Goal: Task Accomplishment & Management: Manage account settings

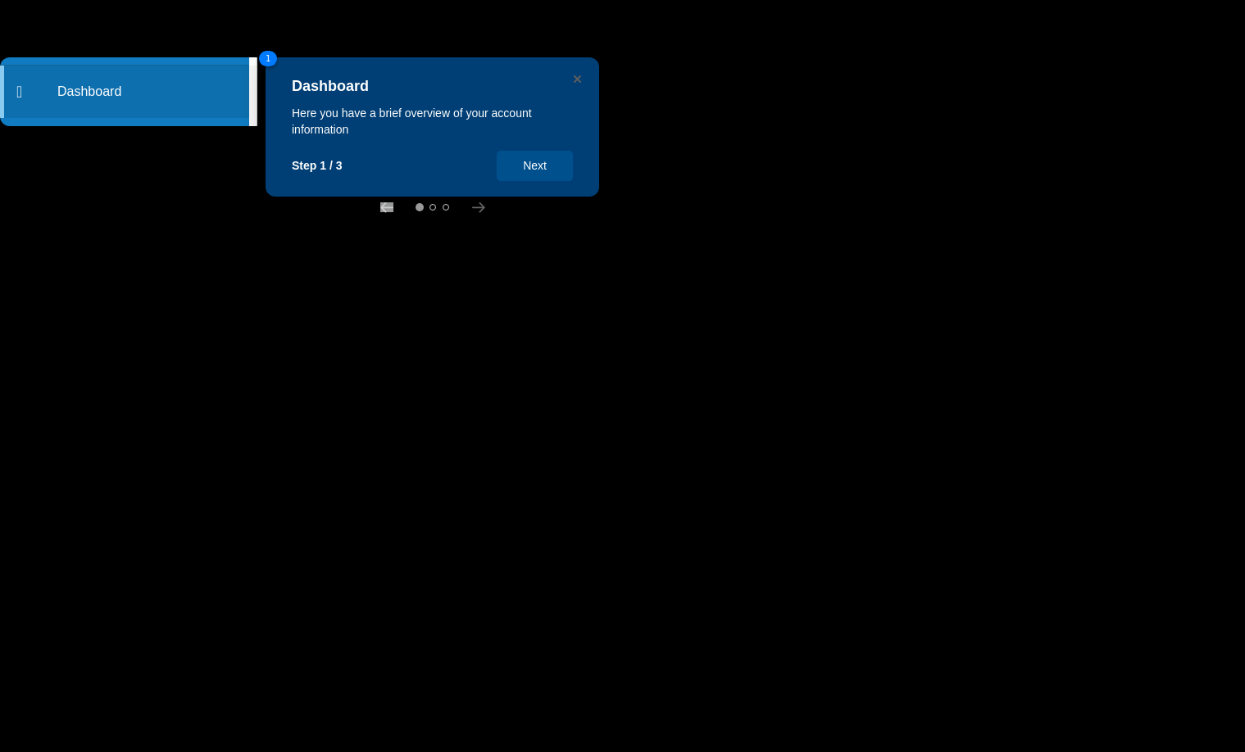
click at [533, 166] on button "Next" at bounding box center [535, 166] width 76 height 30
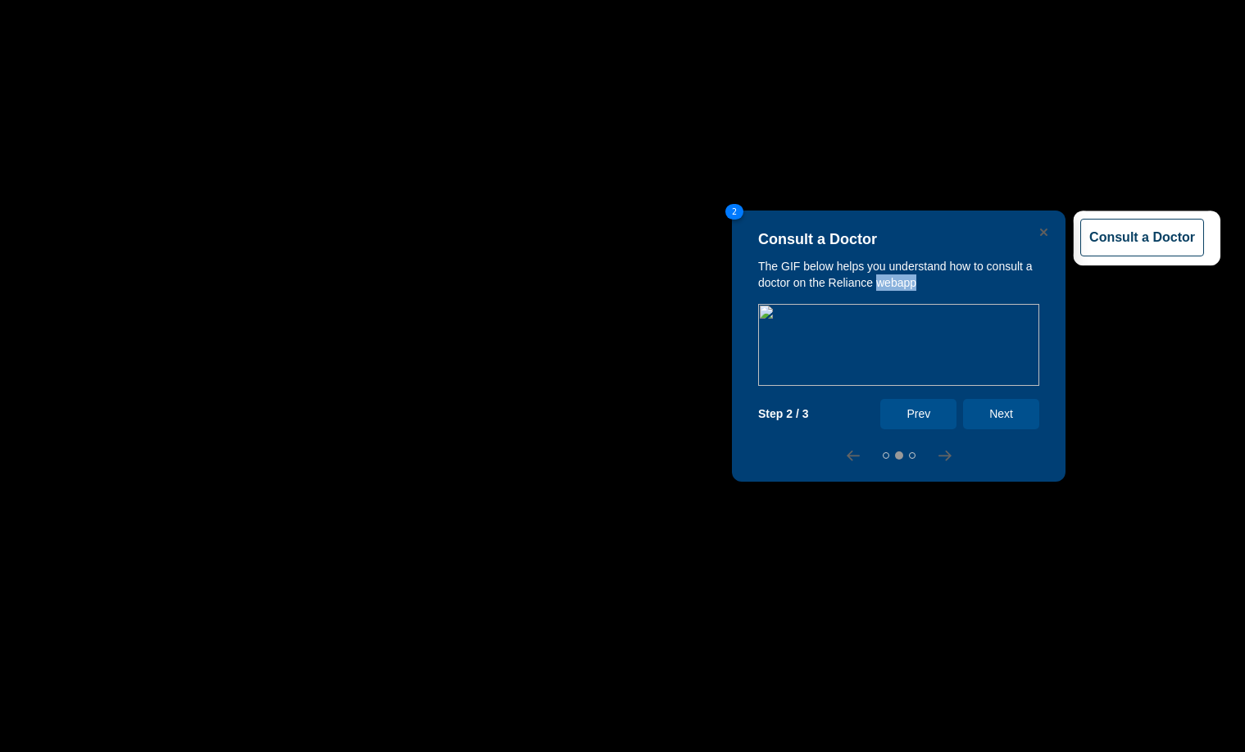
click at [533, 751] on div "Consult a Doctor The GIF below helps you understand how to consult a doctor on …" at bounding box center [622, 752] width 1245 height 0
click at [1001, 408] on button "Next" at bounding box center [1001, 414] width 76 height 30
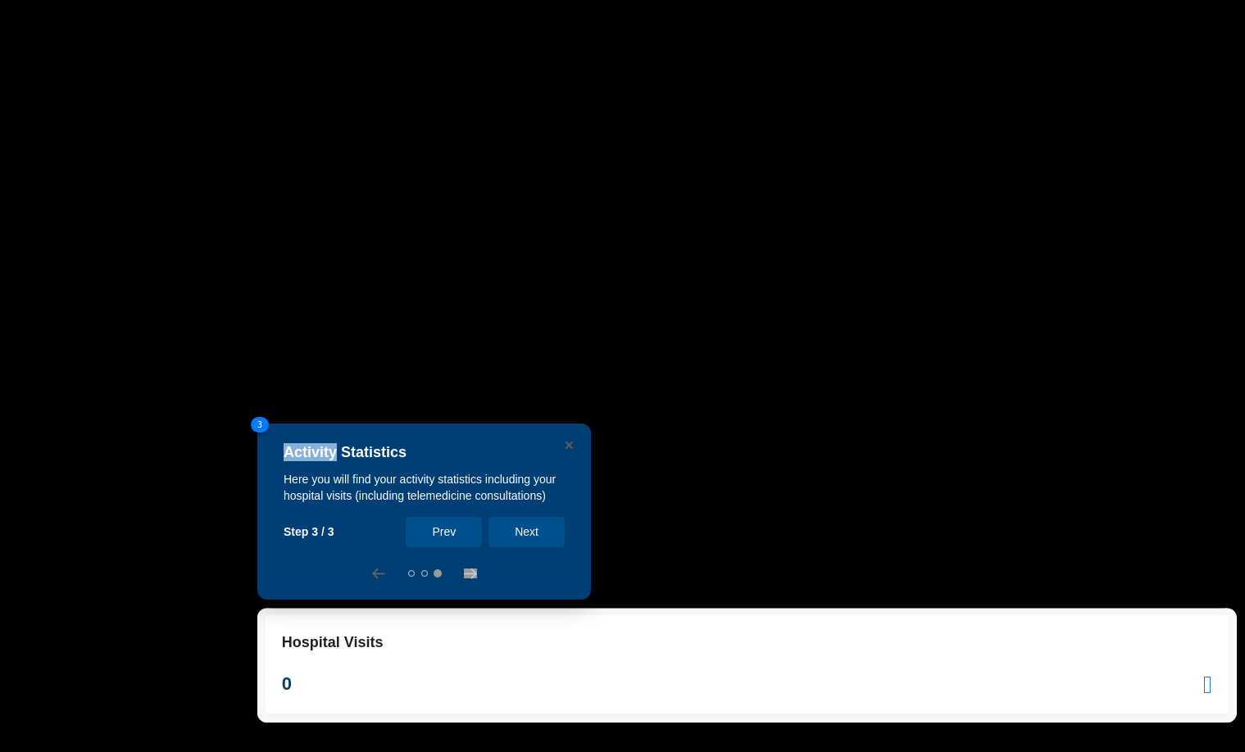
click at [1001, 408] on rect at bounding box center [622, 376] width 1245 height 752
click at [1001, 408] on div "Expires on Tue, 18th August 2026" at bounding box center [1064, 410] width 229 height 48
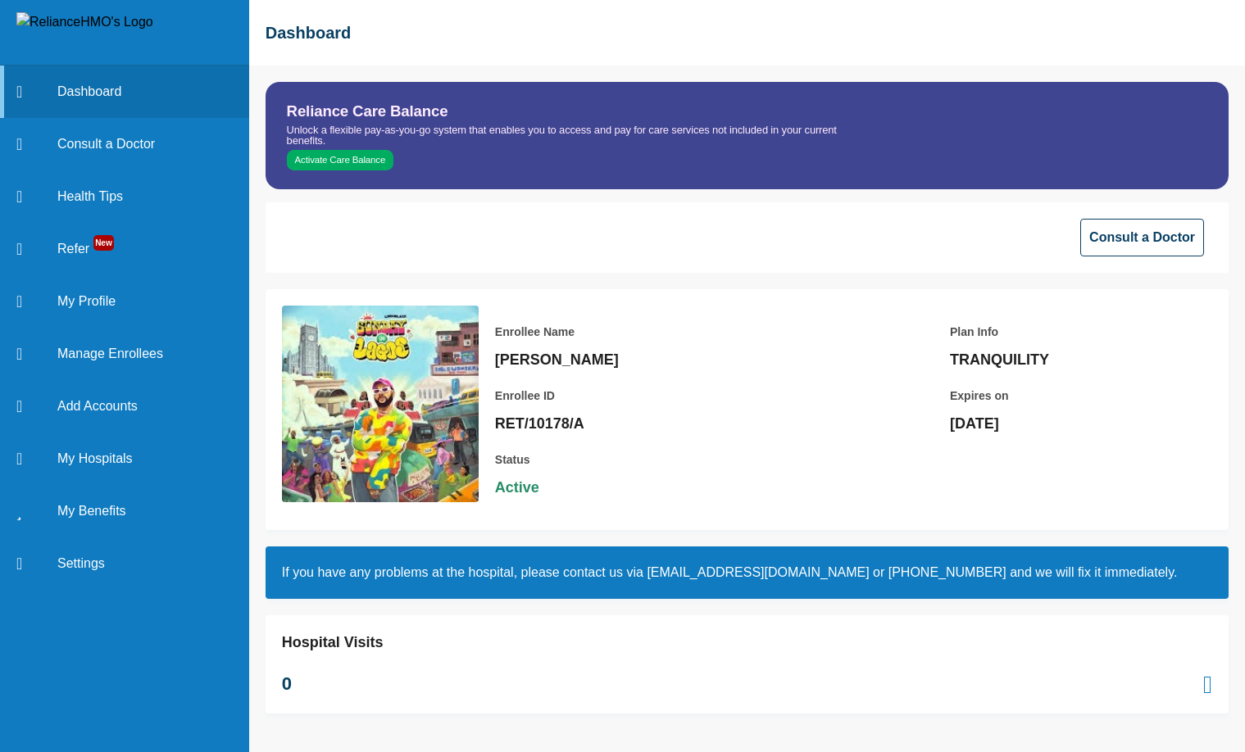
click at [587, 427] on p "RET/10178/A" at bounding box center [609, 424] width 229 height 20
drag, startPoint x: 529, startPoint y: 427, endPoint x: 496, endPoint y: 428, distance: 32.8
click at [496, 428] on p "RET/10178/A" at bounding box center [609, 424] width 229 height 20
copy p "RET/10178/A"
click at [70, 569] on link "Settings" at bounding box center [124, 564] width 249 height 52
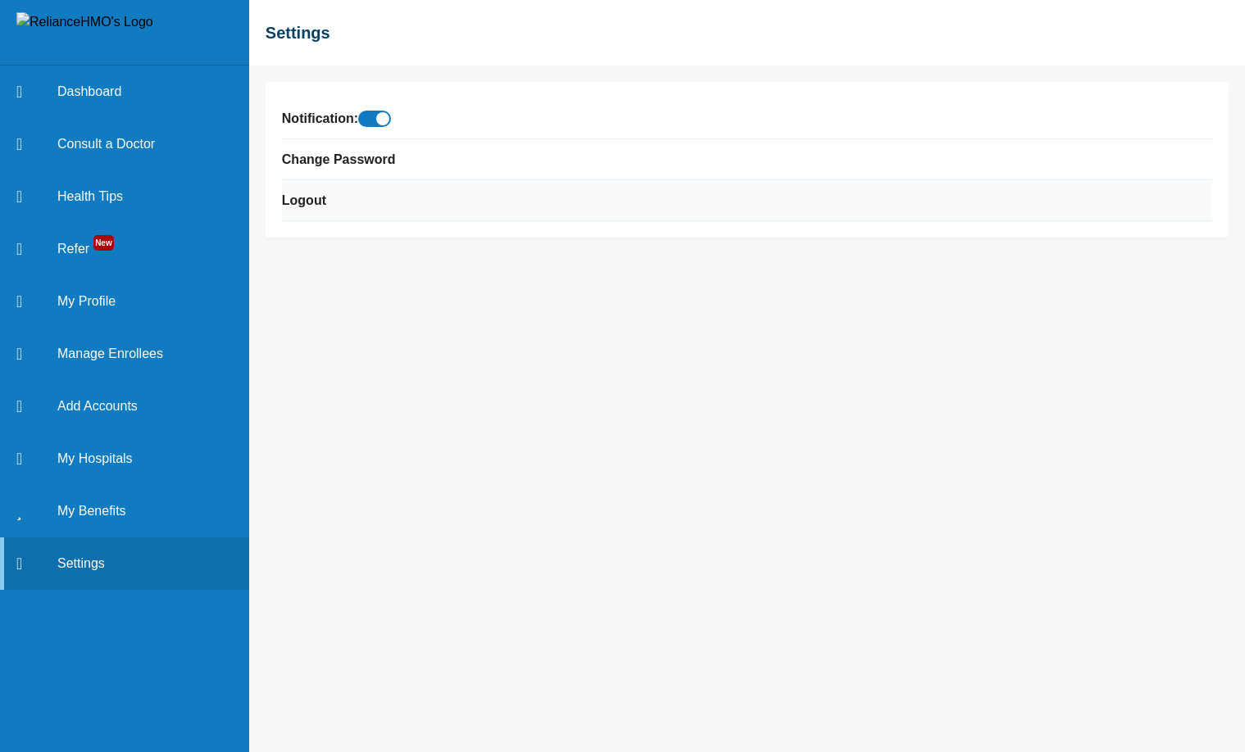
click at [311, 210] on li "Logout" at bounding box center [747, 200] width 930 height 41
click at [306, 194] on link "Logout" at bounding box center [304, 201] width 44 height 20
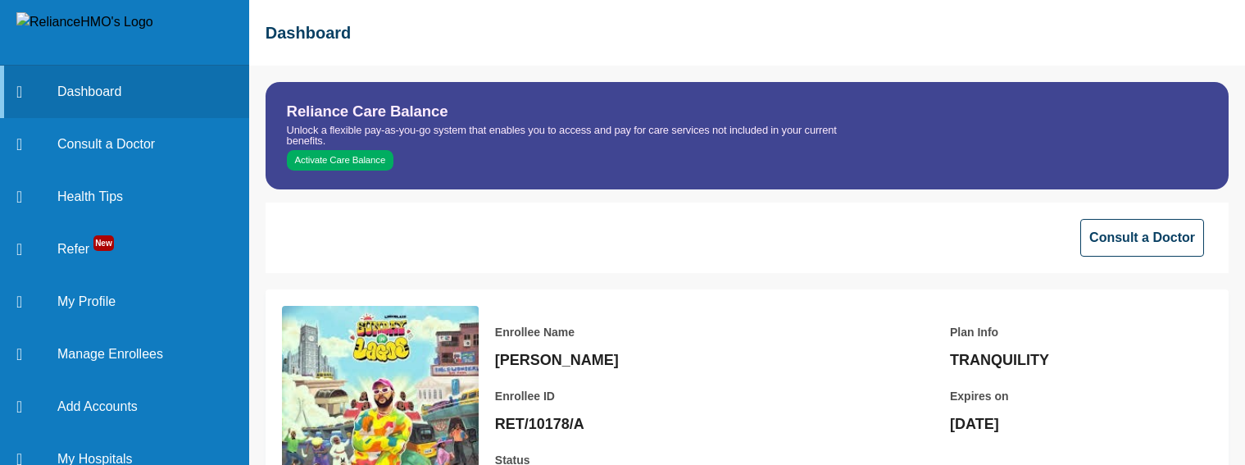
click at [338, 166] on button "Activate Care Balance" at bounding box center [340, 160] width 107 height 21
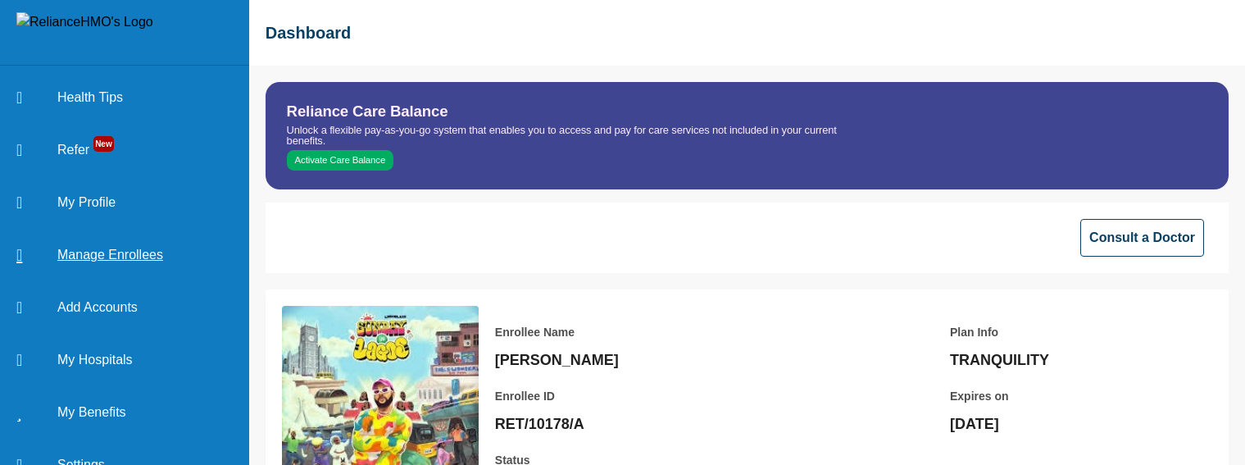
scroll to position [125, 0]
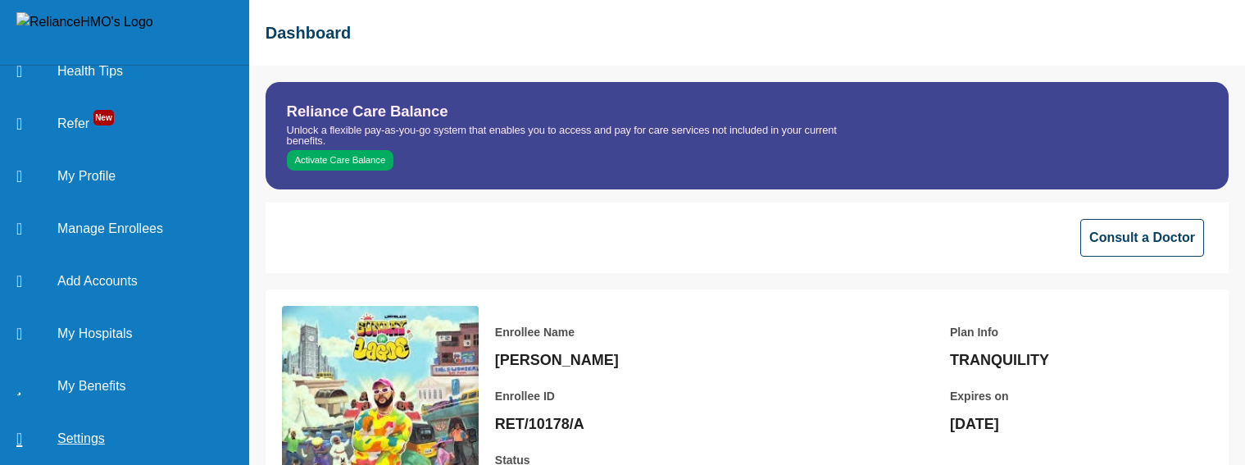
click at [79, 443] on link "Settings" at bounding box center [124, 438] width 249 height 52
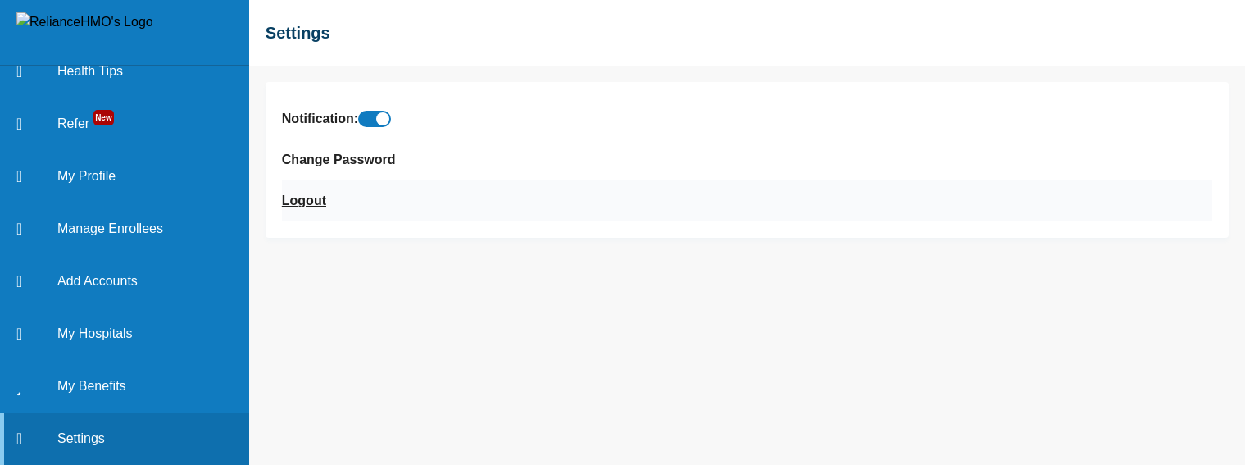
click at [325, 202] on link "Logout" at bounding box center [304, 201] width 44 height 20
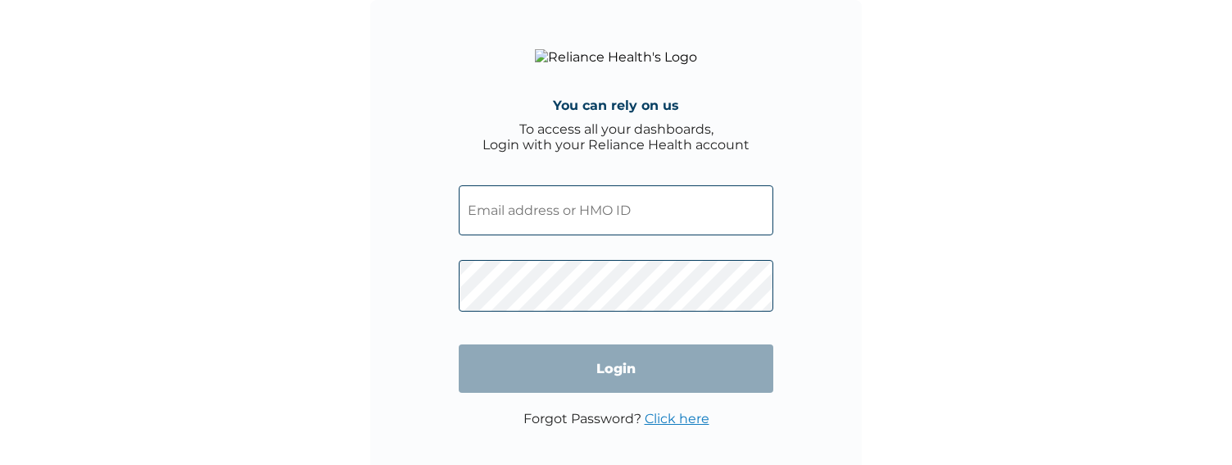
click at [629, 235] on input "text" at bounding box center [616, 210] width 315 height 50
paste input "RET/10178/A"
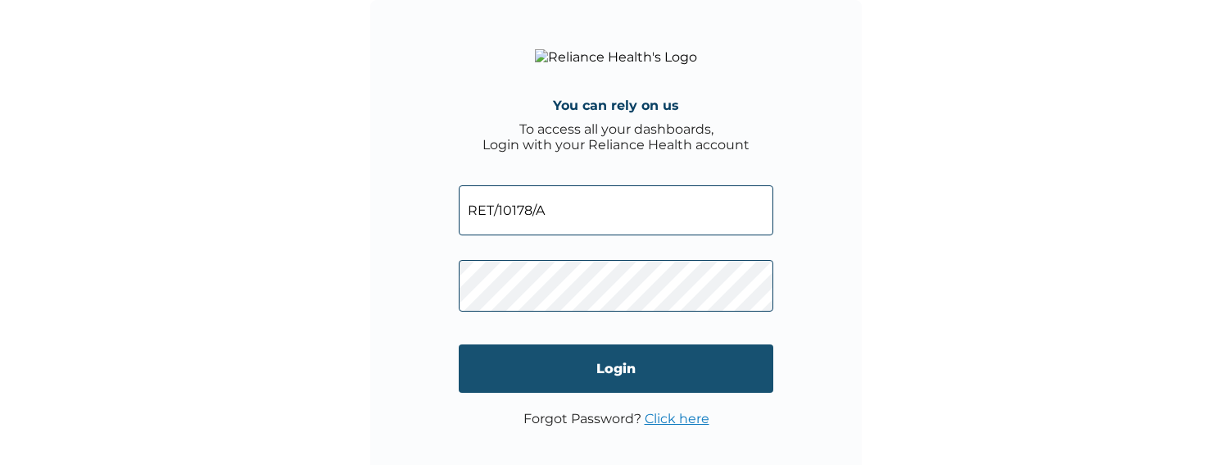
type input "RET/10178/A"
click at [555, 368] on input "Login" at bounding box center [616, 368] width 315 height 48
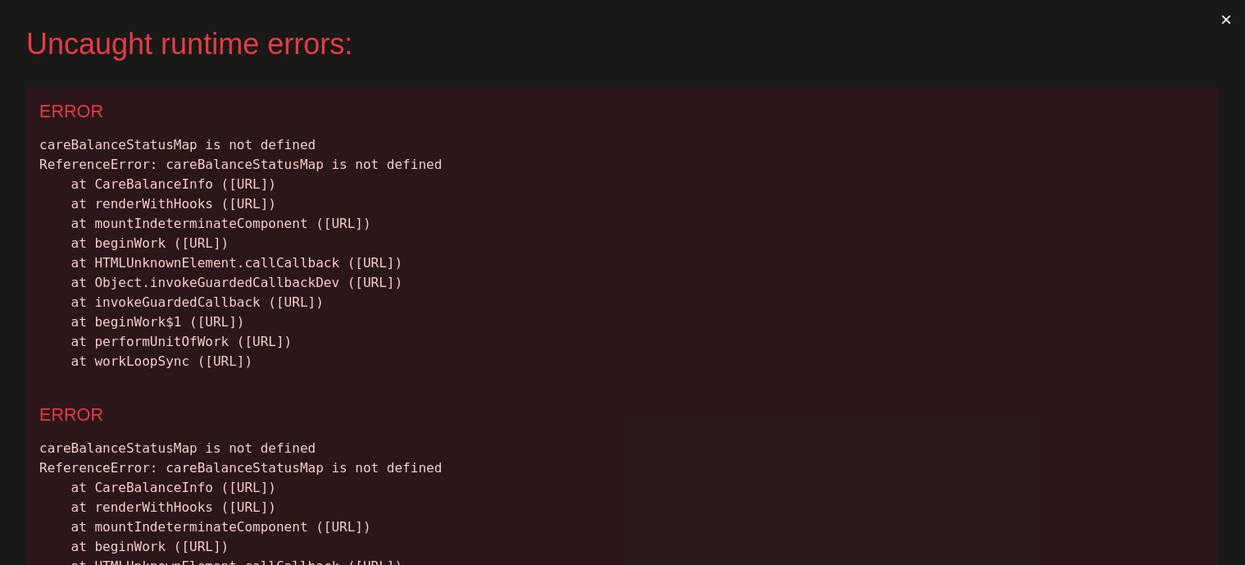
click at [145, 146] on div "careBalanceStatusMap is not defined ReferenceError: careBalanceStatusMap is not…" at bounding box center [622, 253] width 1166 height 236
copy div "careBalanceStatusMap"
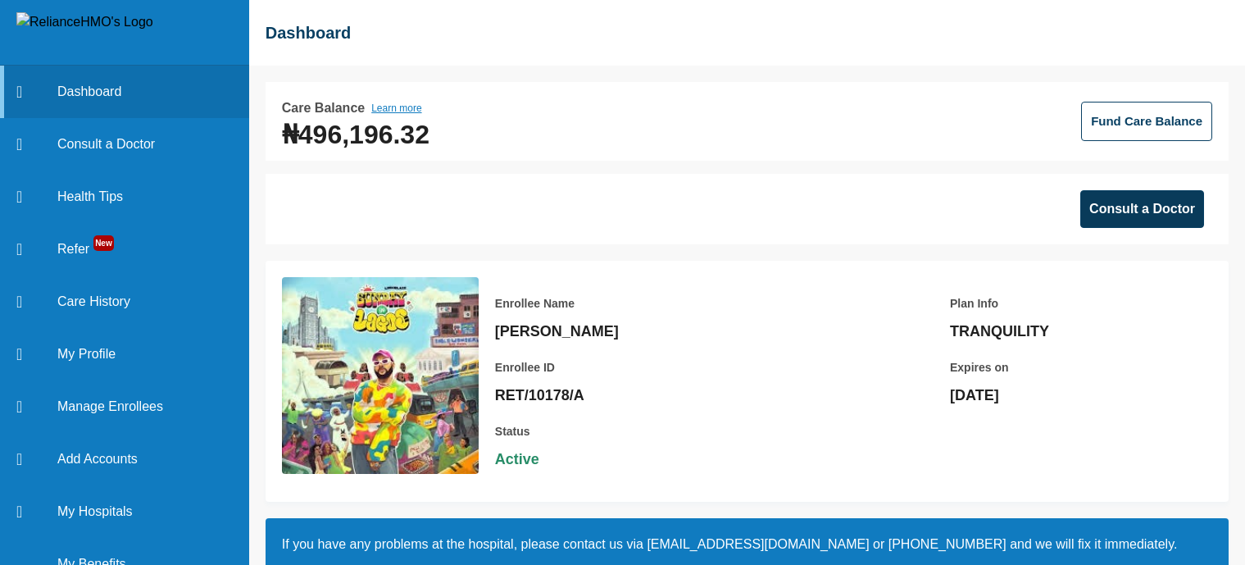
click at [1171, 221] on button "Consult a Doctor" at bounding box center [1142, 209] width 124 height 38
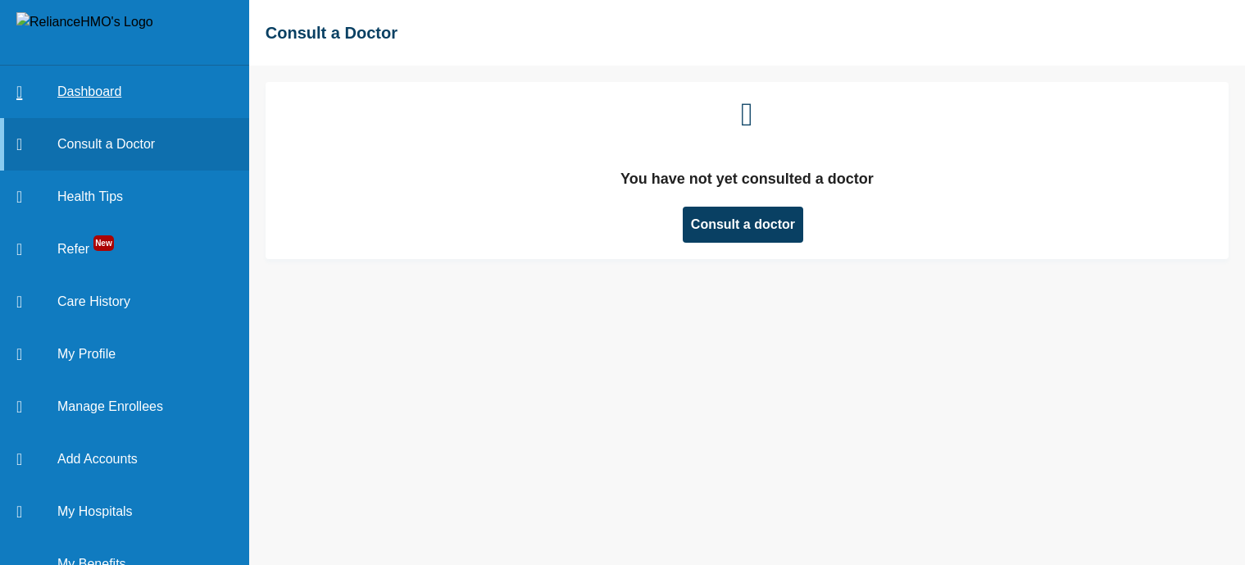
click at [119, 86] on link "Dashboard" at bounding box center [124, 92] width 249 height 52
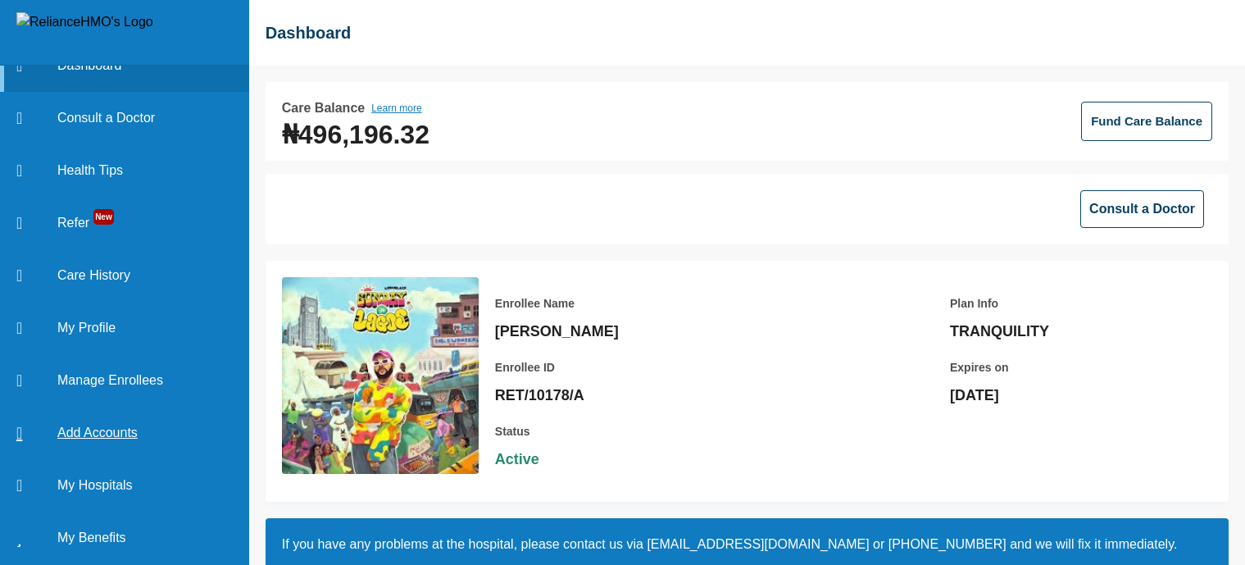
scroll to position [78, 0]
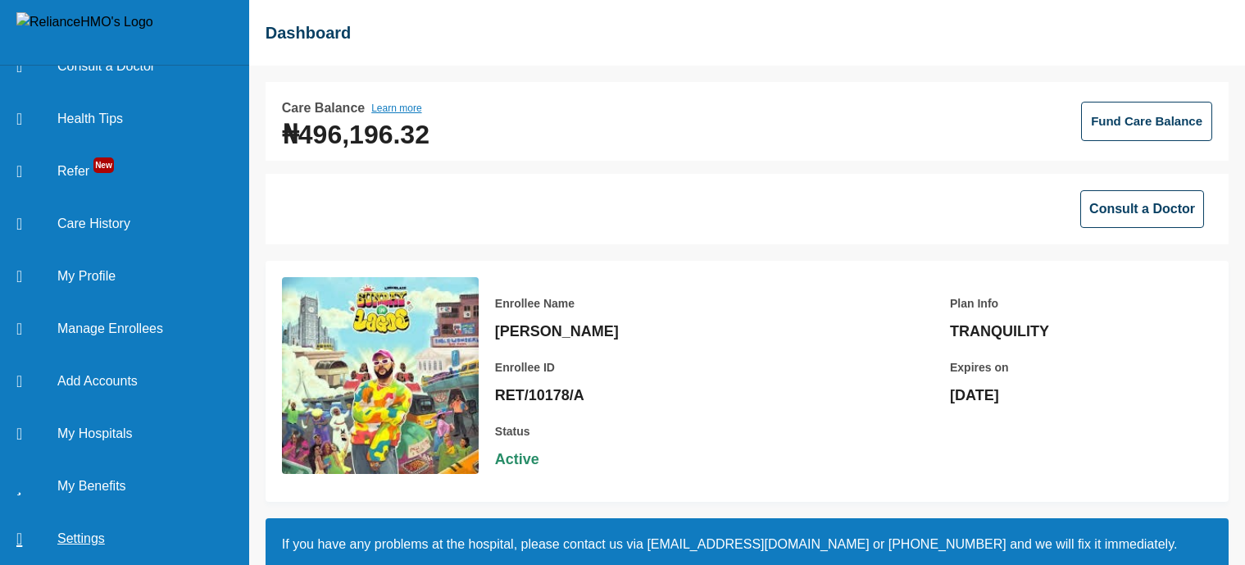
click at [82, 529] on link "Settings" at bounding box center [124, 538] width 249 height 52
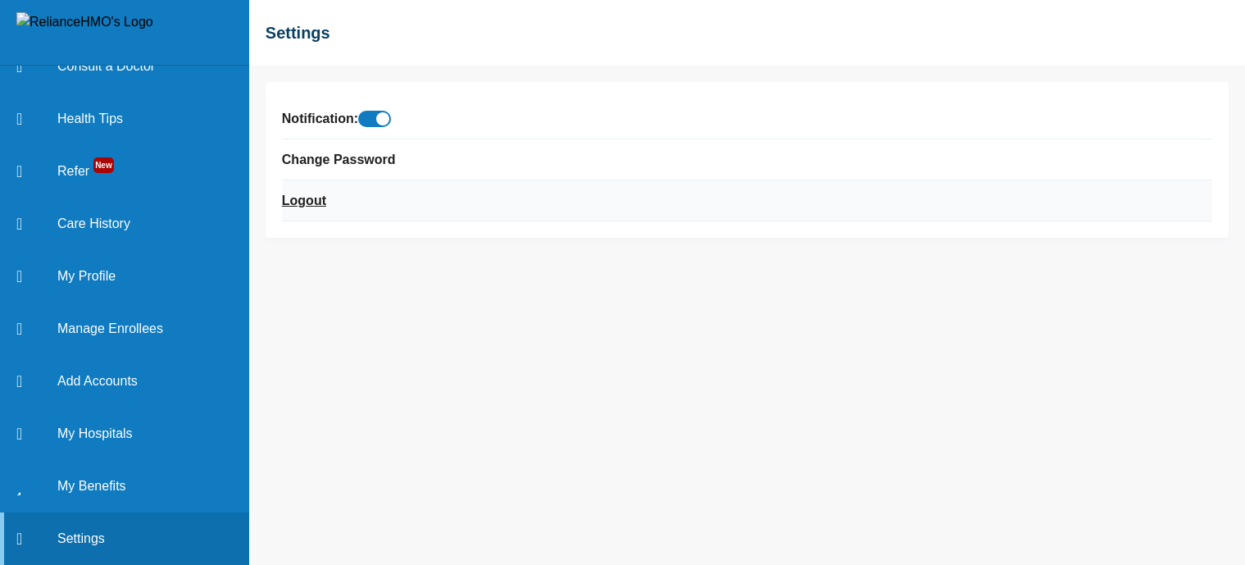
click at [308, 197] on link "Logout" at bounding box center [304, 201] width 44 height 20
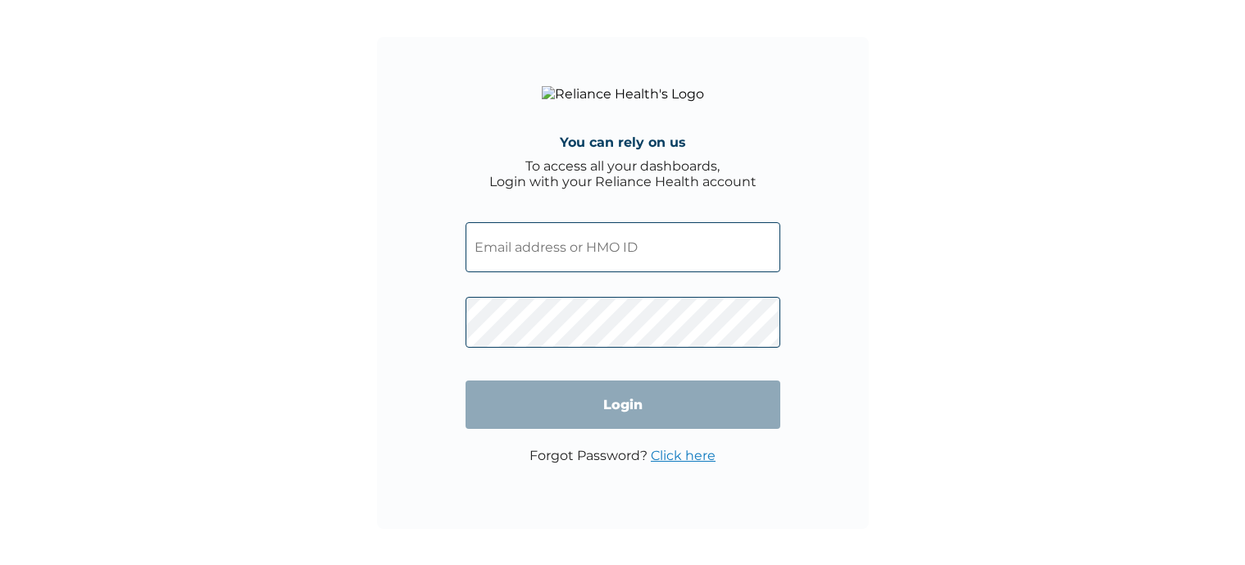
click at [586, 246] on input "text" at bounding box center [622, 247] width 315 height 50
type input "[EMAIL_ADDRESS][DOMAIN_NAME]"
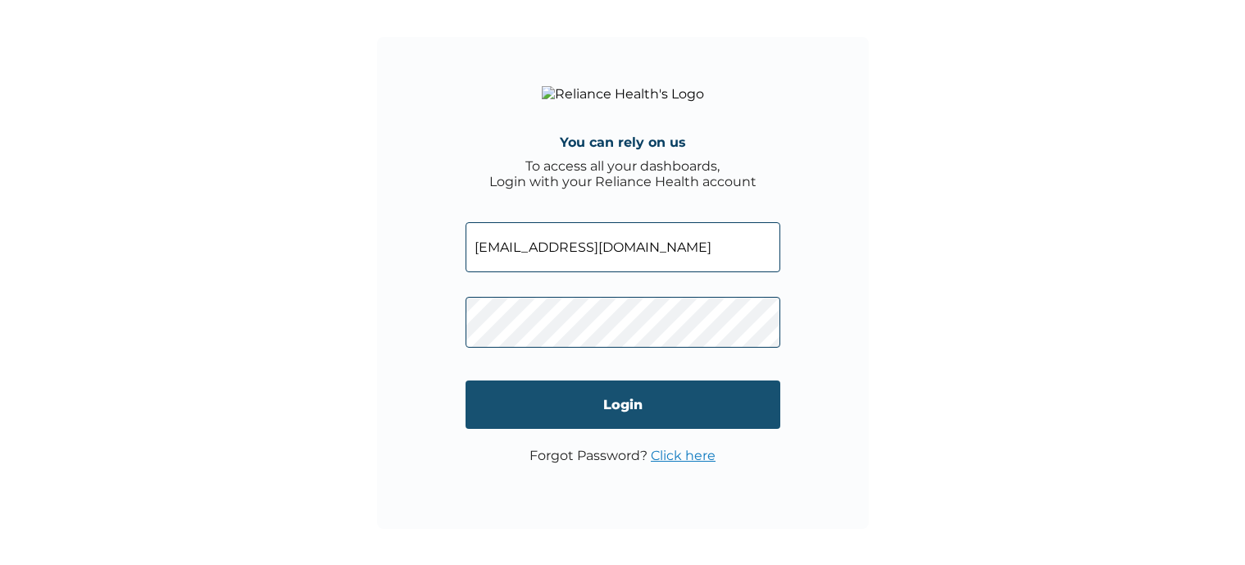
click at [574, 397] on input "Login" at bounding box center [622, 404] width 315 height 48
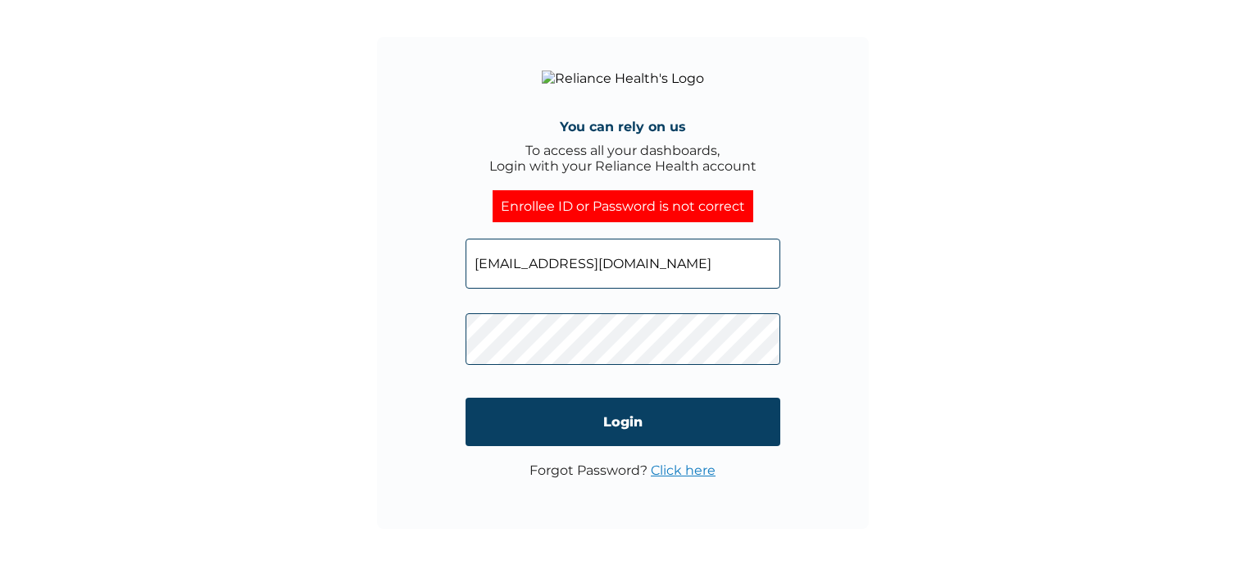
click at [710, 266] on input "[EMAIL_ADDRESS][DOMAIN_NAME]" at bounding box center [622, 263] width 315 height 50
drag, startPoint x: 711, startPoint y: 277, endPoint x: 386, endPoint y: 247, distance: 326.7
click at [396, 249] on div "You can rely on us To access all your dashboards, Login with your Reliance Heal…" at bounding box center [623, 283] width 492 height 492
type input "[EMAIL_ADDRESS][DOMAIN_NAME]"
drag, startPoint x: 694, startPoint y: 282, endPoint x: 416, endPoint y: 247, distance: 280.0
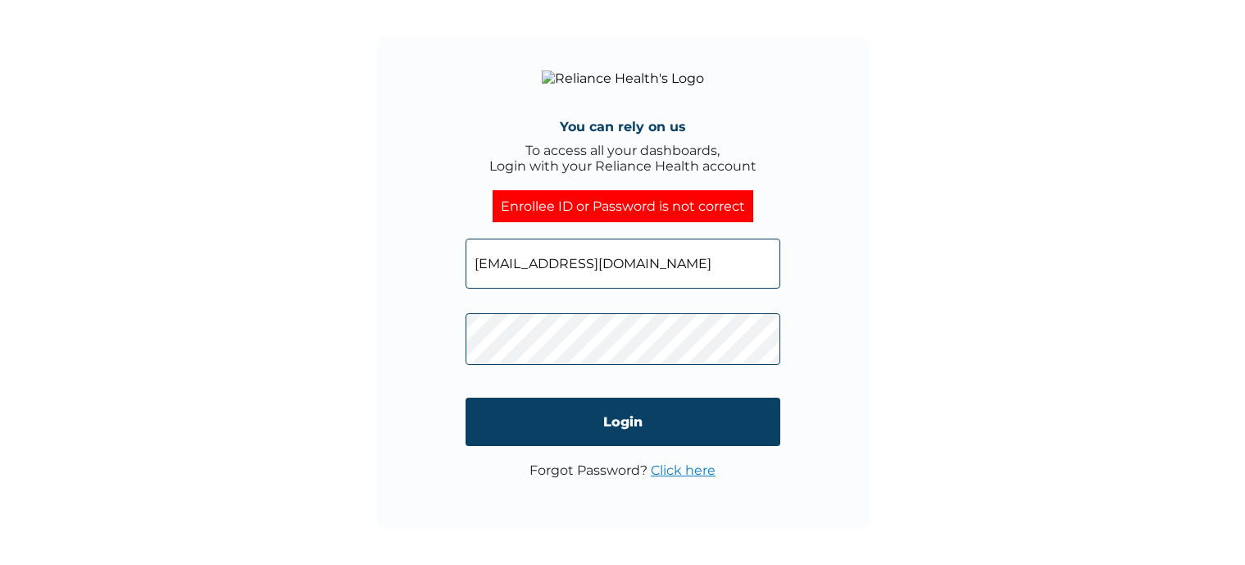
click at [480, 256] on input "[EMAIL_ADDRESS][DOMAIN_NAME]" at bounding box center [622, 263] width 315 height 50
type input "[EMAIL_ADDRESS][DOMAIN_NAME]"
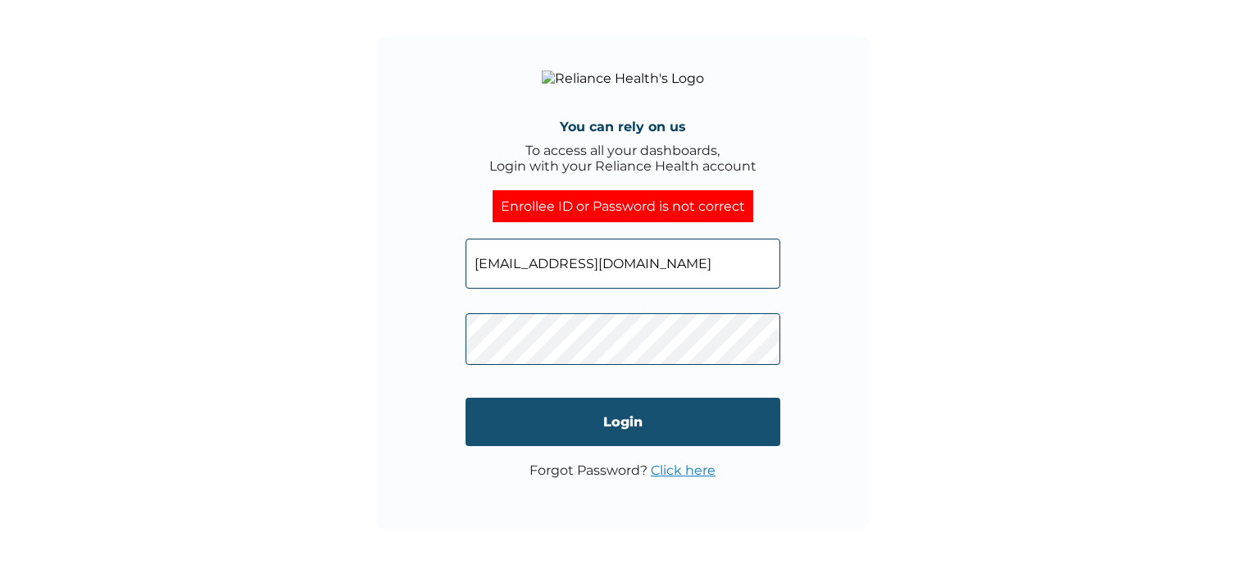
click at [647, 446] on input "Login" at bounding box center [622, 421] width 315 height 48
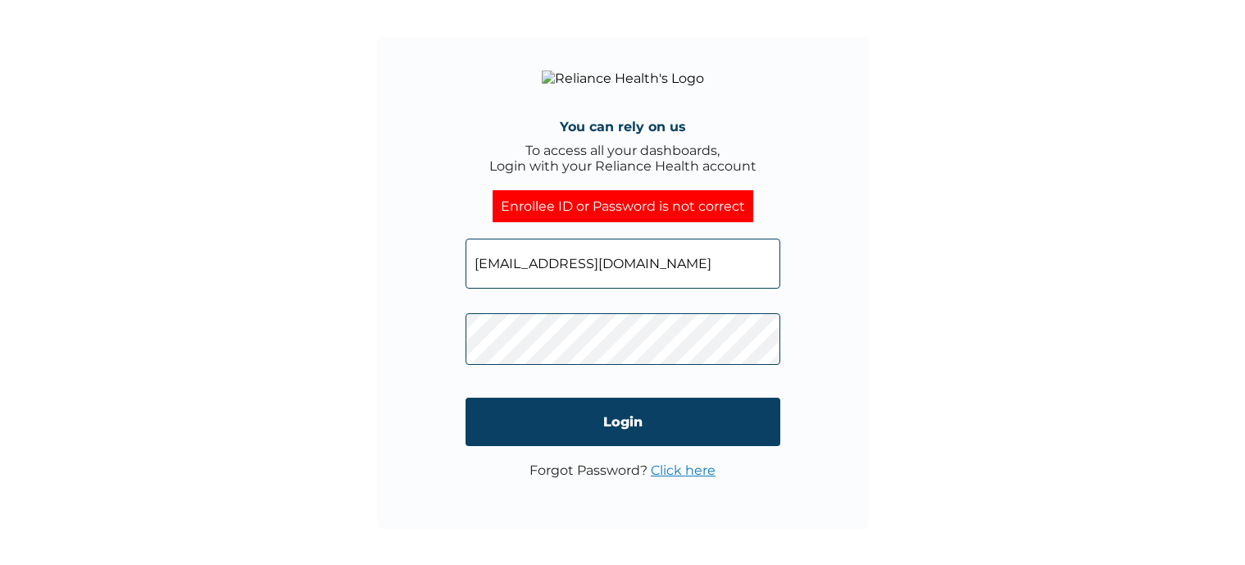
click at [650, 282] on input "[EMAIL_ADDRESS][DOMAIN_NAME]" at bounding box center [622, 263] width 315 height 50
drag, startPoint x: 703, startPoint y: 275, endPoint x: 400, endPoint y: 255, distance: 303.9
click at [500, 270] on input "[EMAIL_ADDRESS][DOMAIN_NAME]" at bounding box center [622, 263] width 315 height 50
type input "[EMAIL_ADDRESS][DOMAIN_NAME]"
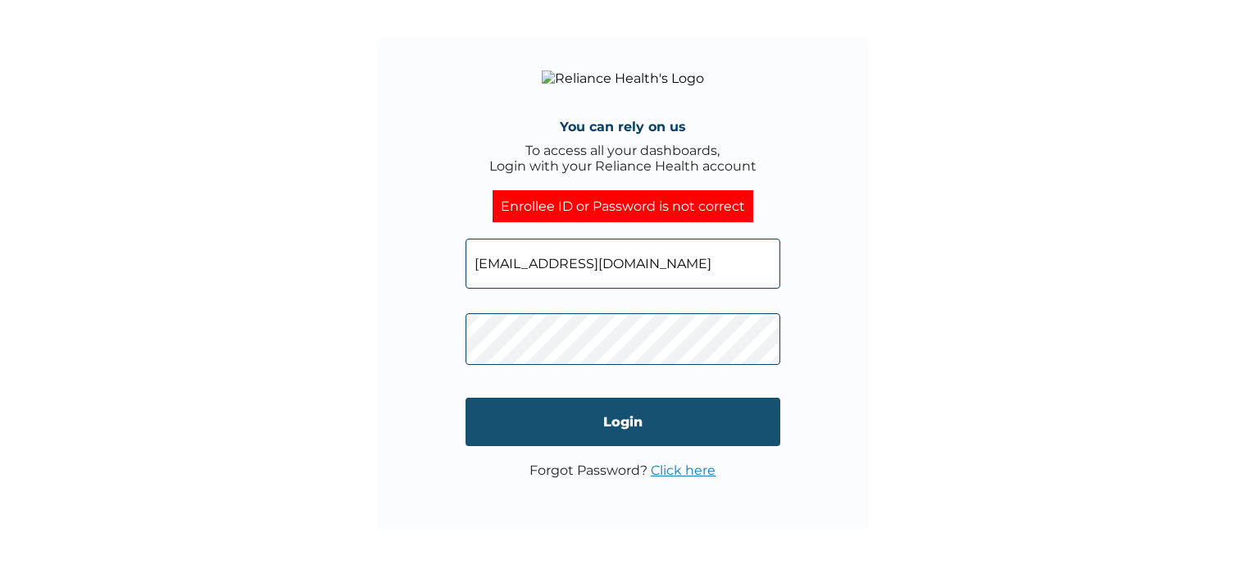
click at [603, 419] on input "Login" at bounding box center [622, 421] width 315 height 48
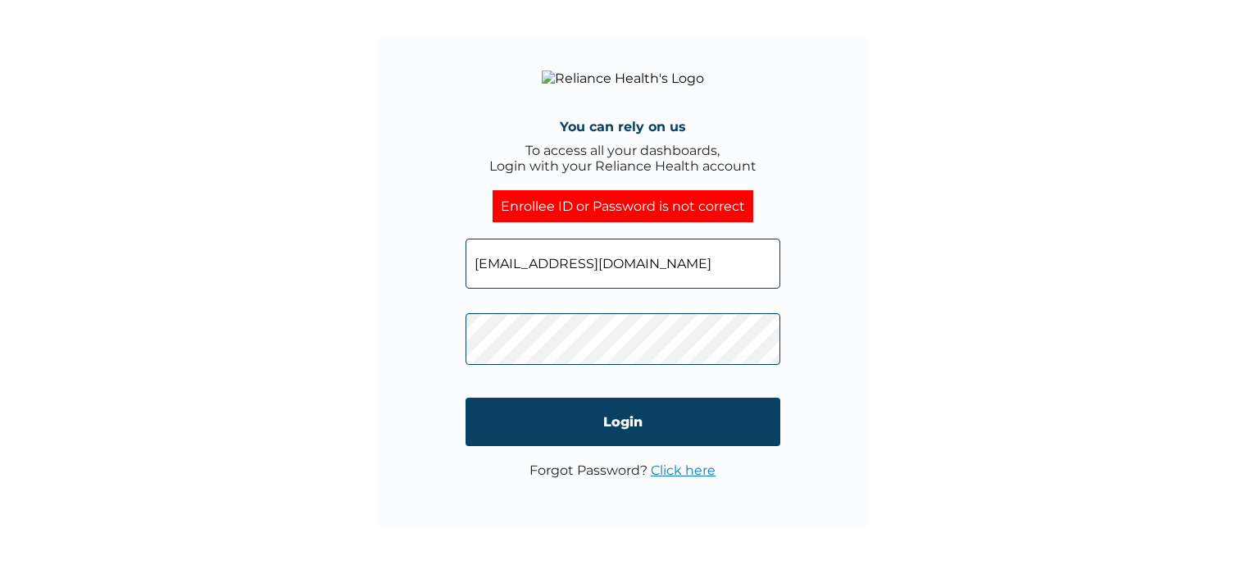
click at [709, 267] on input "[EMAIL_ADDRESS][DOMAIN_NAME]" at bounding box center [622, 263] width 315 height 50
drag, startPoint x: 714, startPoint y: 275, endPoint x: 419, endPoint y: 261, distance: 295.3
click at [434, 263] on div "You can rely on us To access all your dashboards, Login with your Reliance Heal…" at bounding box center [623, 283] width 492 height 492
type input "GTH/10024/A"
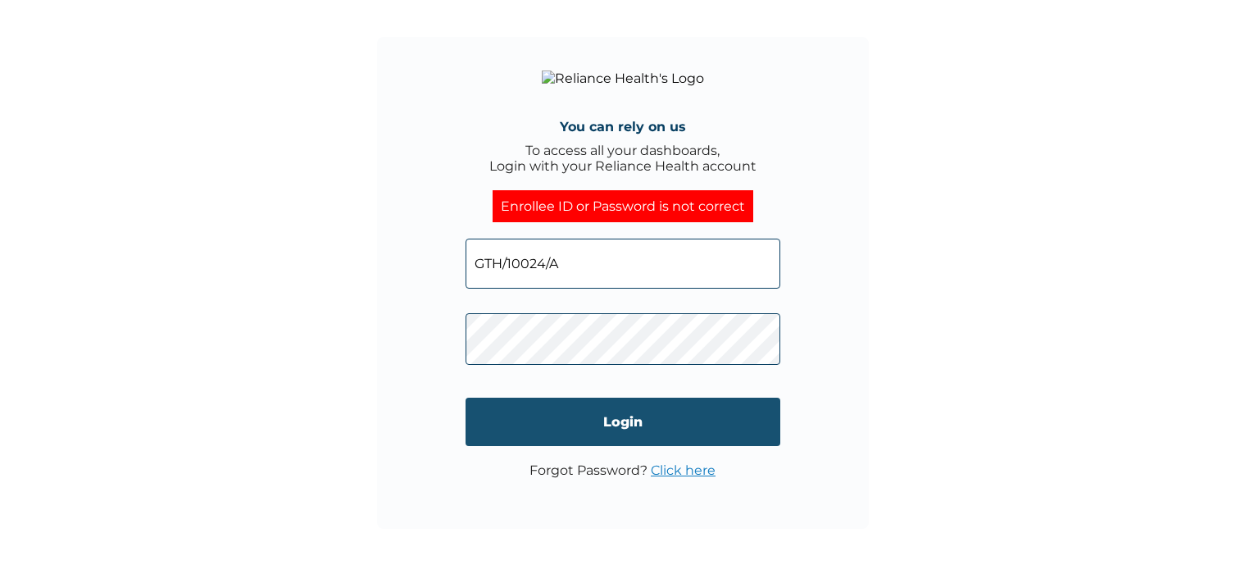
click at [556, 441] on input "Login" at bounding box center [622, 421] width 315 height 48
